Goal: Task Accomplishment & Management: Use online tool/utility

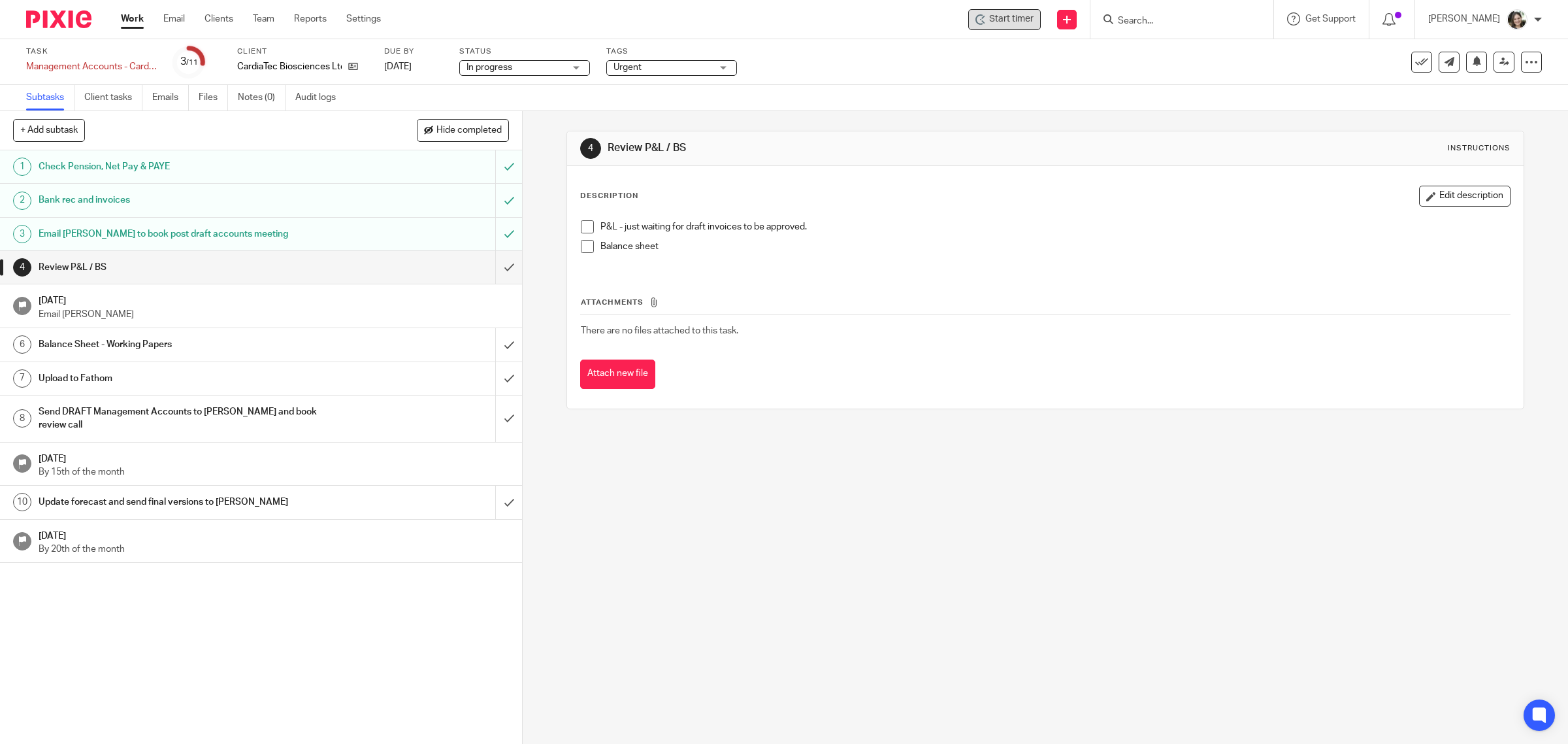
click at [1033, 27] on div "Start timer" at bounding box center [1004, 19] width 73 height 21
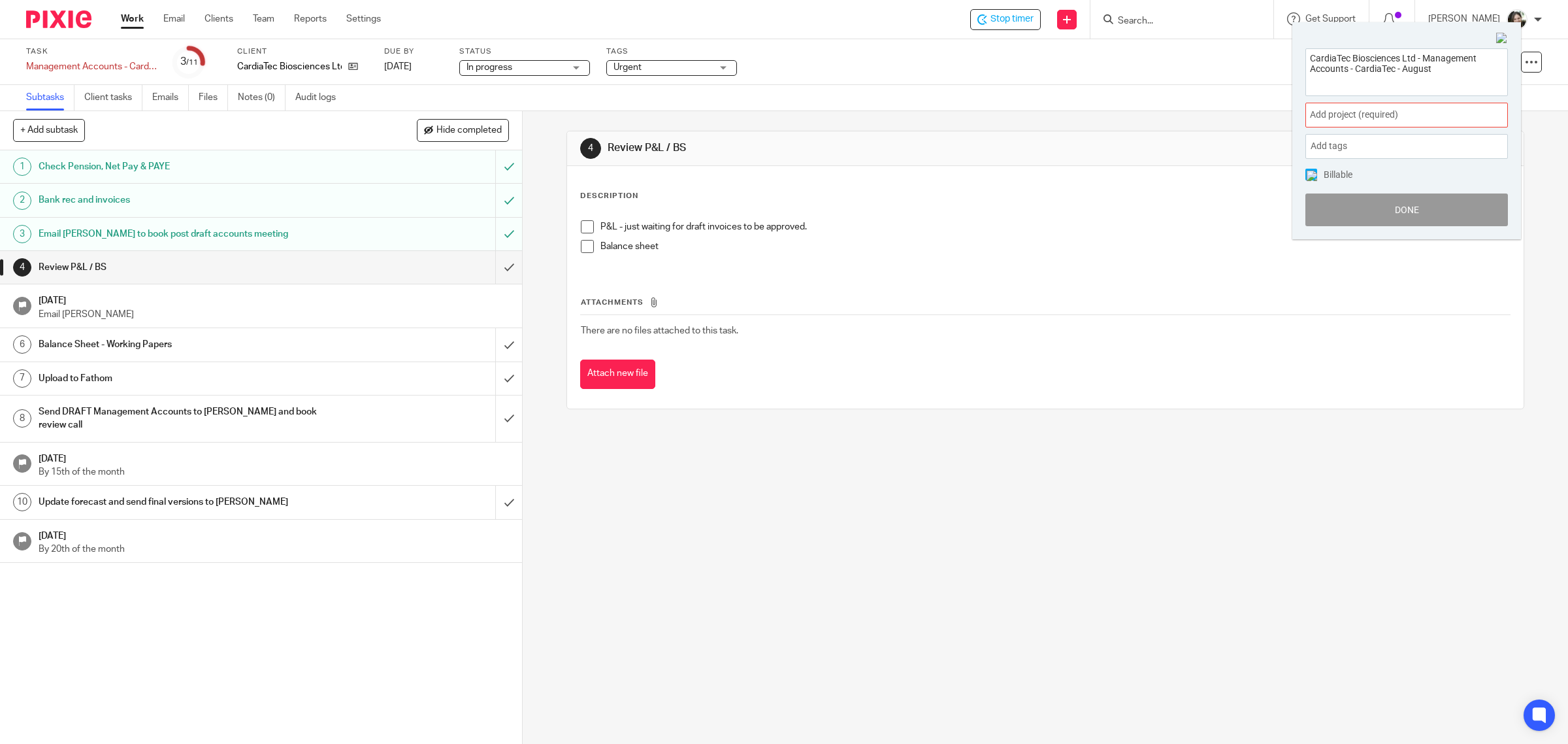
click at [1341, 115] on span "Add project (required) :" at bounding box center [1392, 115] width 164 height 14
click at [1348, 211] on li "Bookkeeping" at bounding box center [1403, 212] width 170 height 14
click at [1310, 173] on img at bounding box center [1312, 176] width 10 height 10
click at [1363, 206] on button "Done" at bounding box center [1406, 209] width 203 height 32
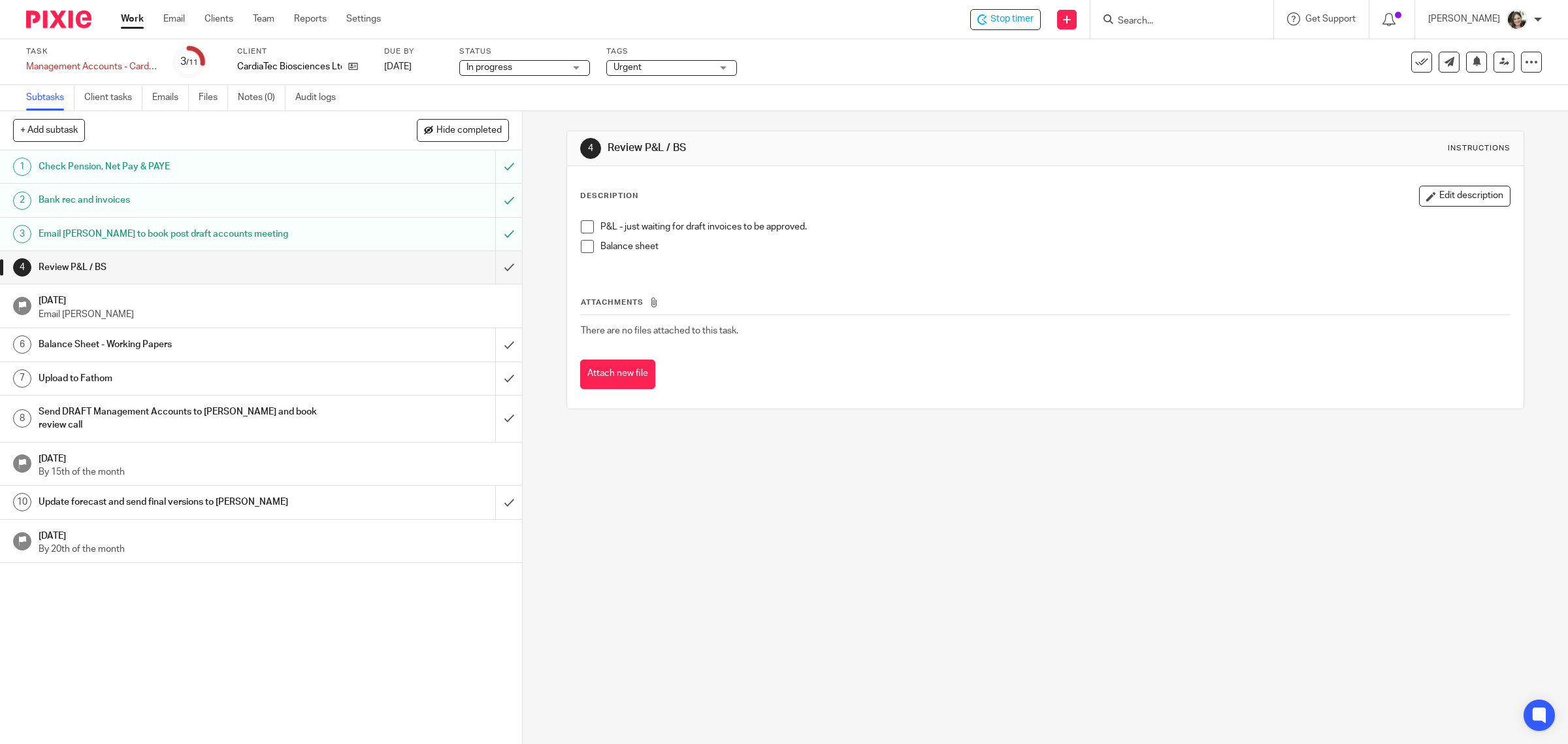
click at [583, 229] on span at bounding box center [586, 226] width 13 height 13
click at [154, 346] on h1 "Balance Sheet - Working Papers" at bounding box center [186, 344] width 296 height 19
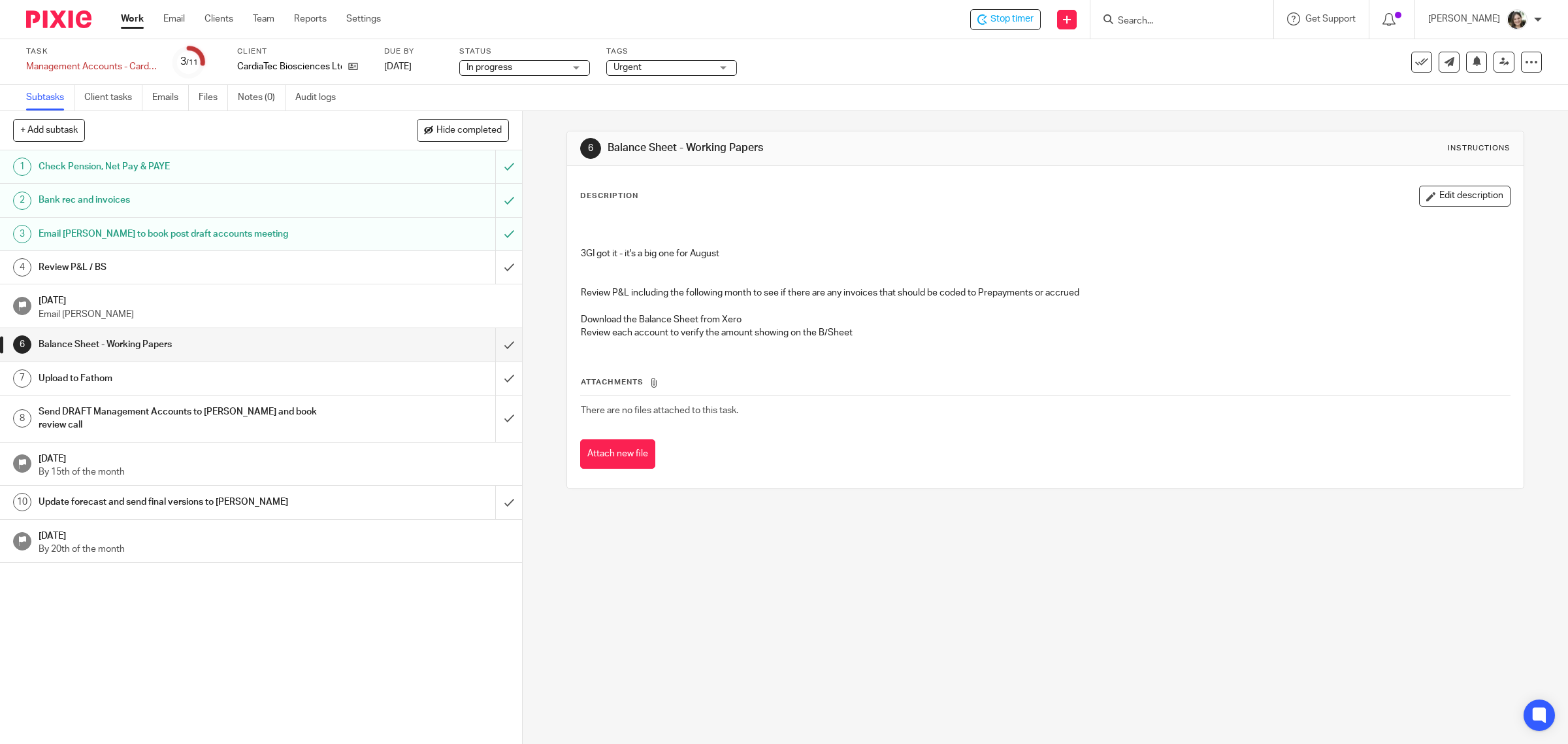
click at [119, 268] on h1 "Review P&L / BS" at bounding box center [186, 267] width 296 height 19
